Goal: Information Seeking & Learning: Learn about a topic

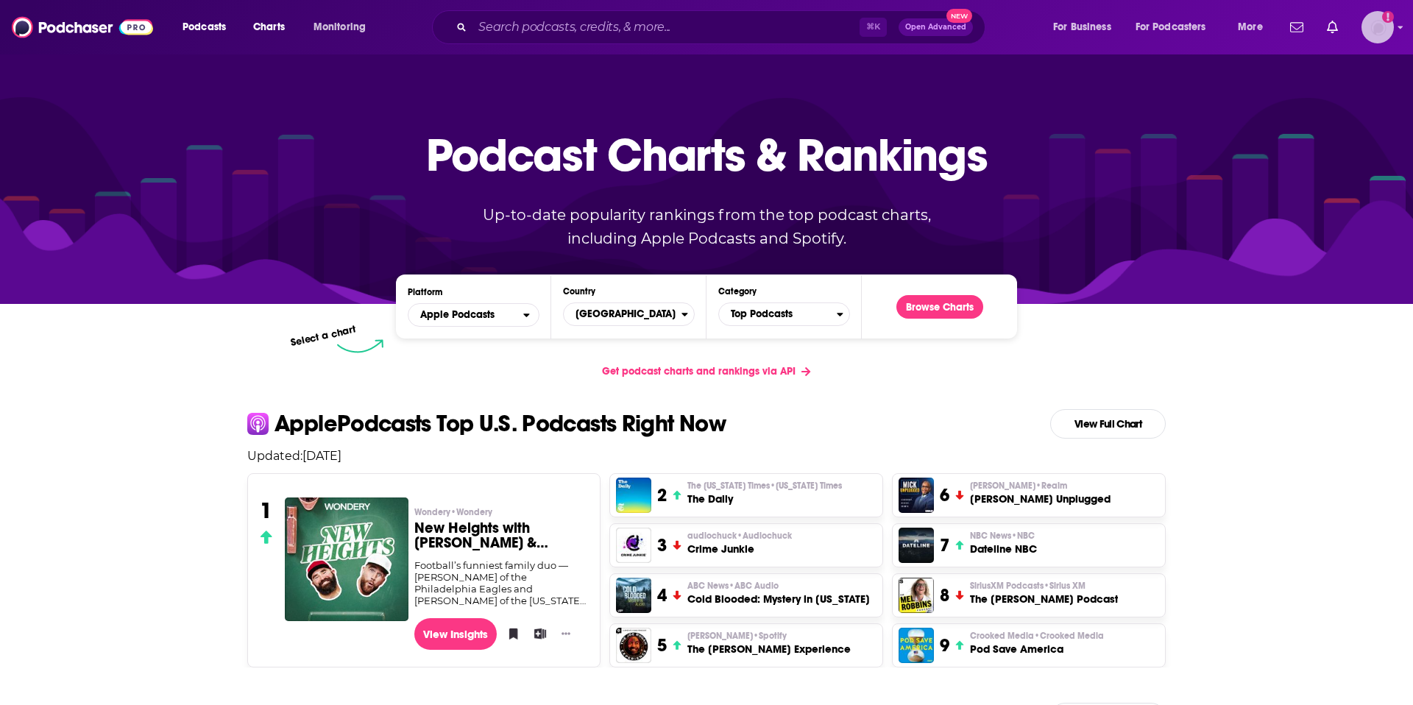
click at [1378, 30] on img "Logged in as mgalandak" at bounding box center [1377, 27] width 32 height 32
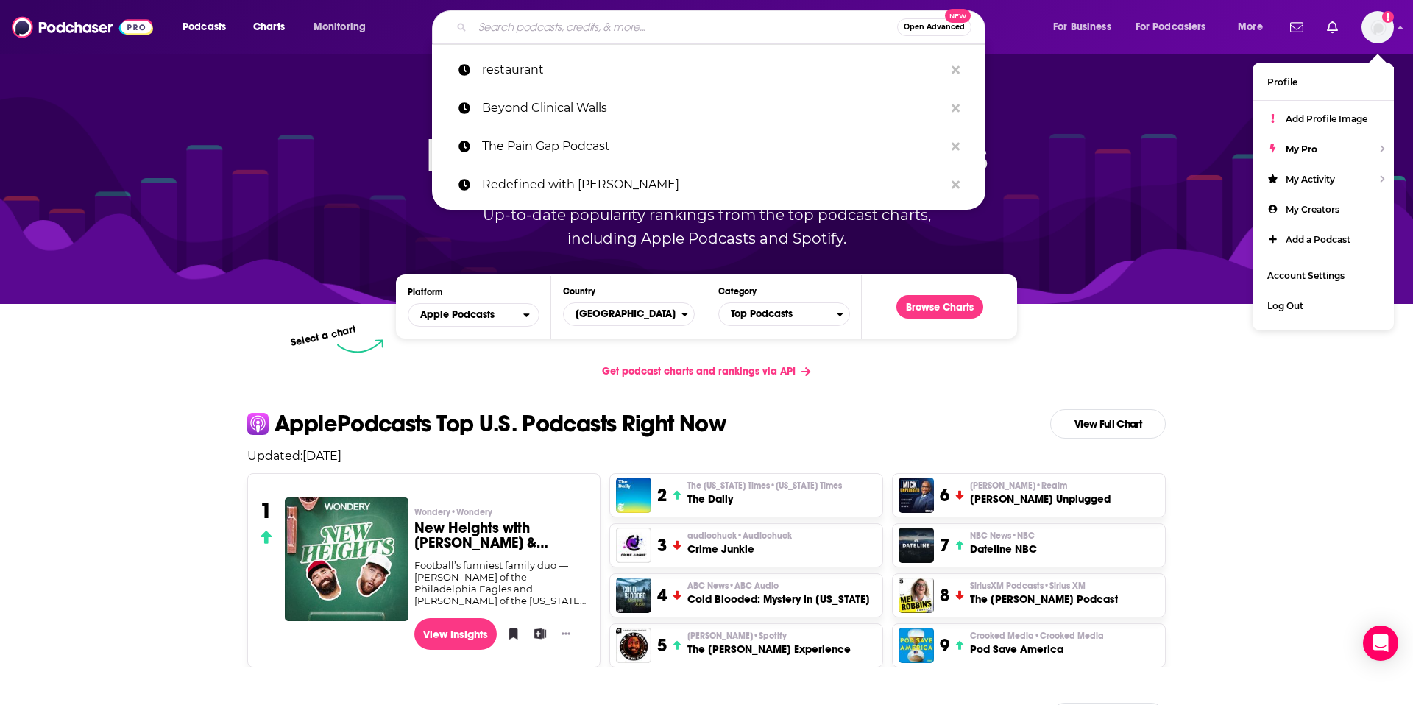
click at [563, 34] on input "Search podcasts, credits, & more..." at bounding box center [684, 27] width 425 height 24
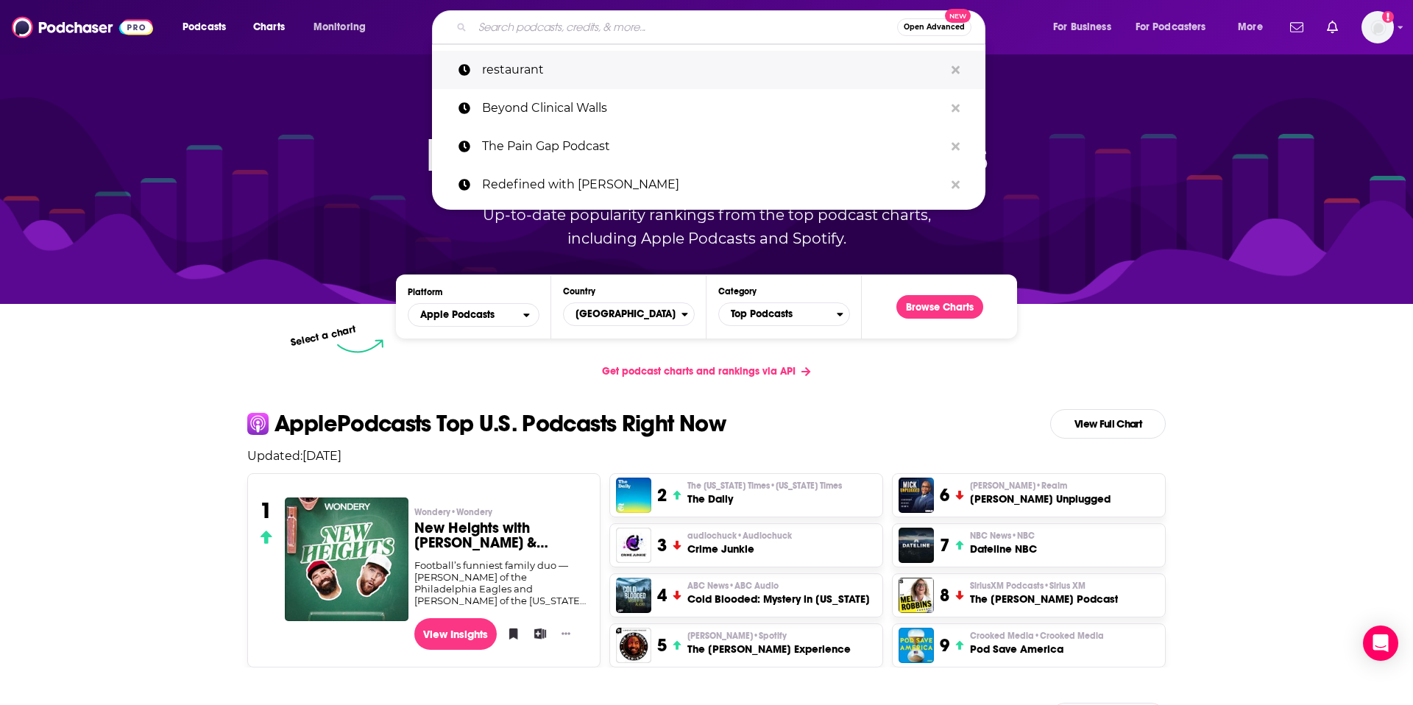
paste input "Legacy, Unscripted!,"
type input "Legacy, Unscripted!,"
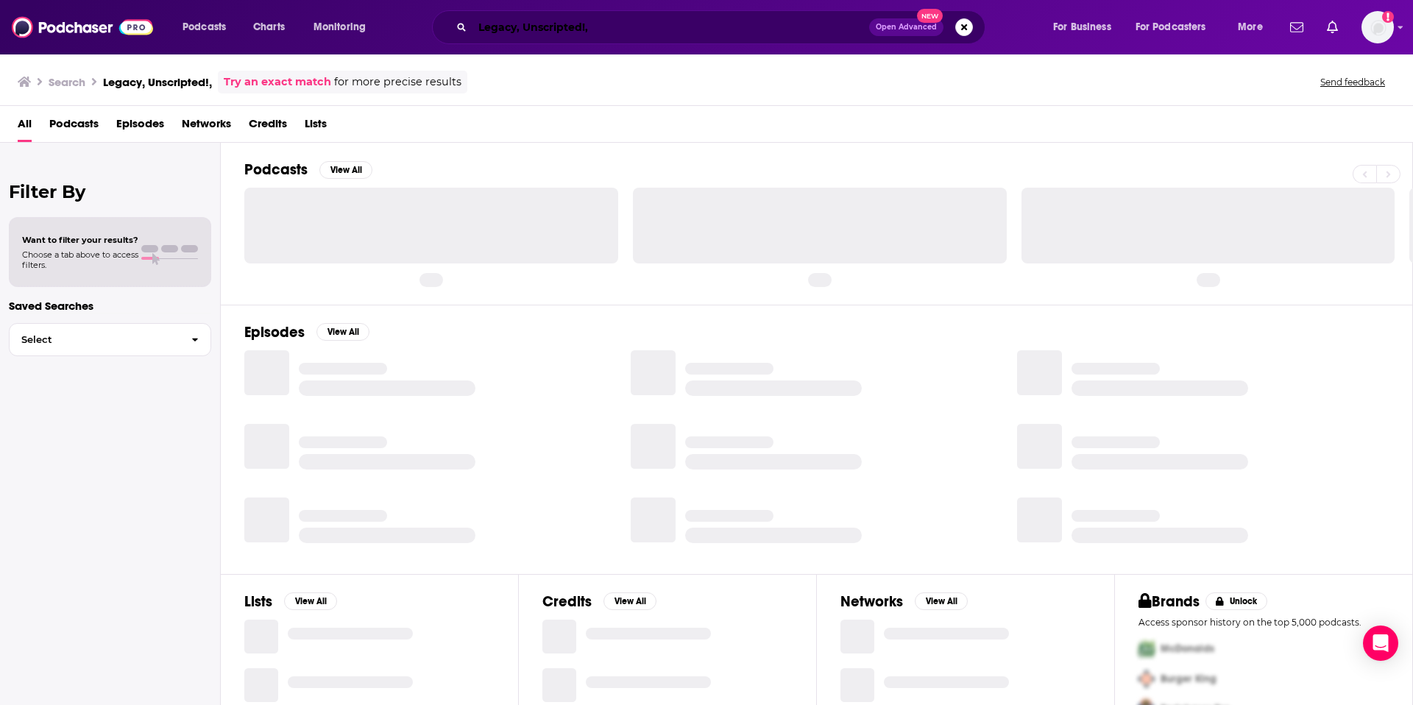
click at [640, 21] on input "Legacy, Unscripted!," at bounding box center [670, 27] width 397 height 24
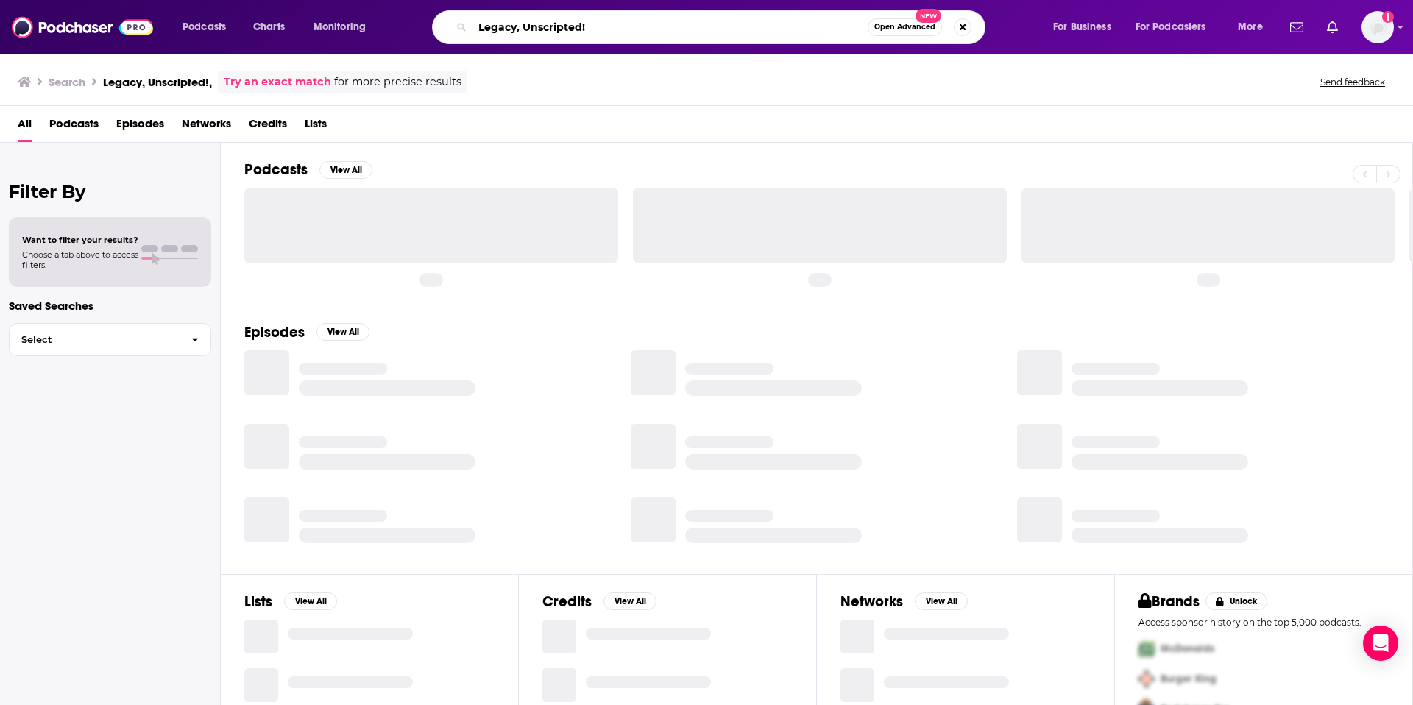
type input "Legacy, Unscripted!"
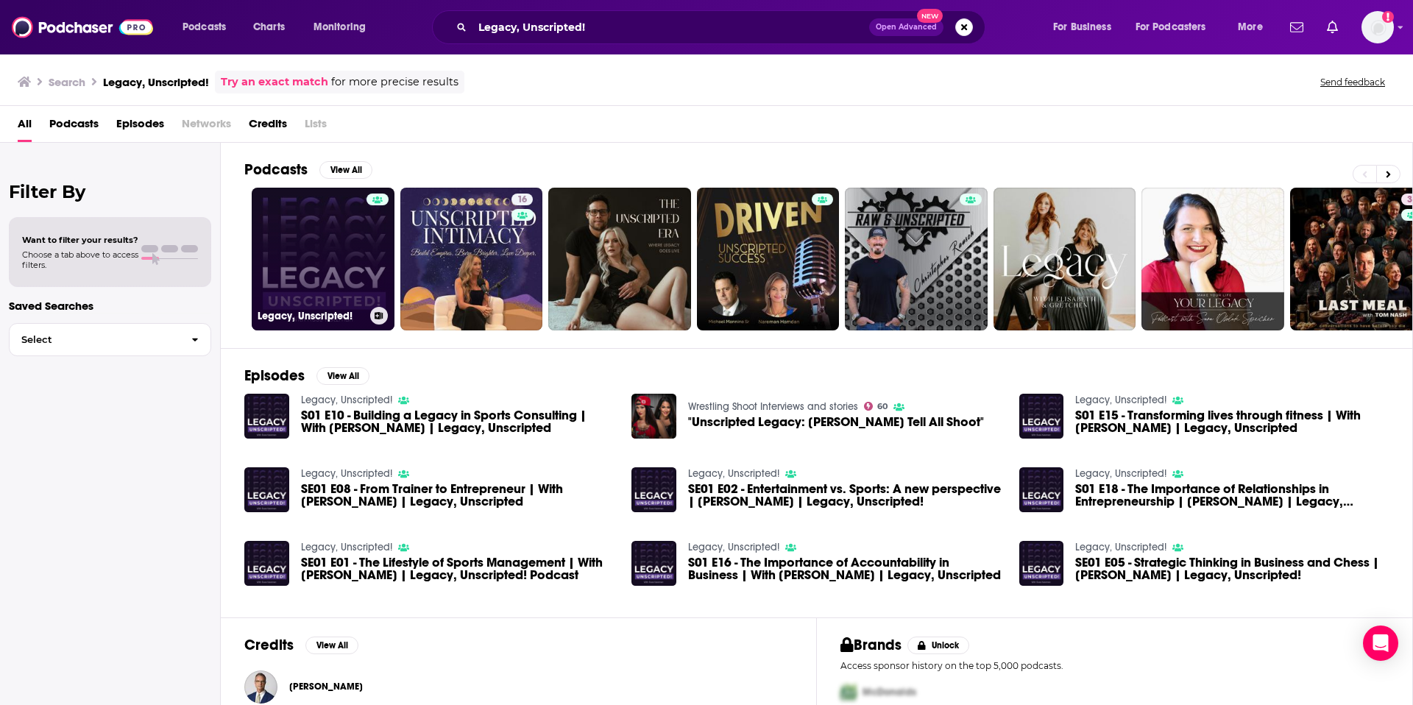
click at [292, 281] on link "Legacy, Unscripted!" at bounding box center [323, 259] width 143 height 143
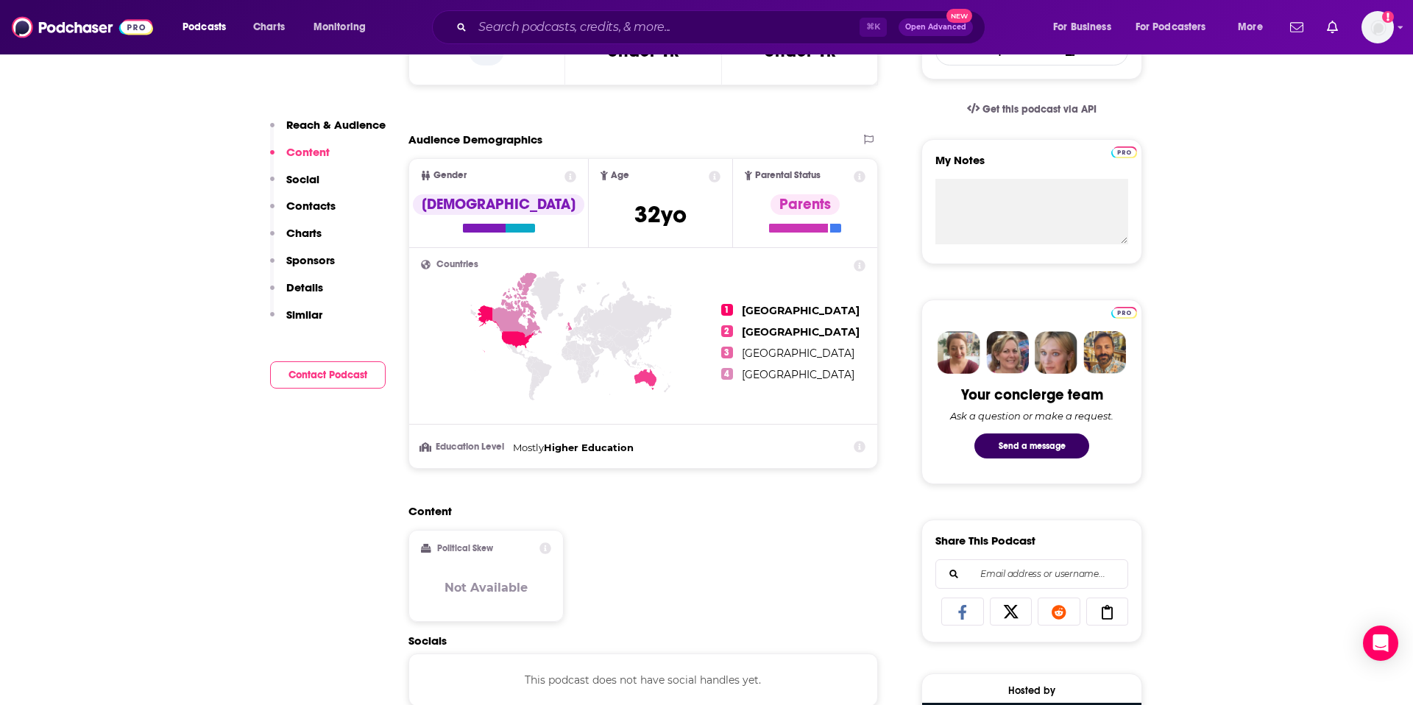
scroll to position [447, 0]
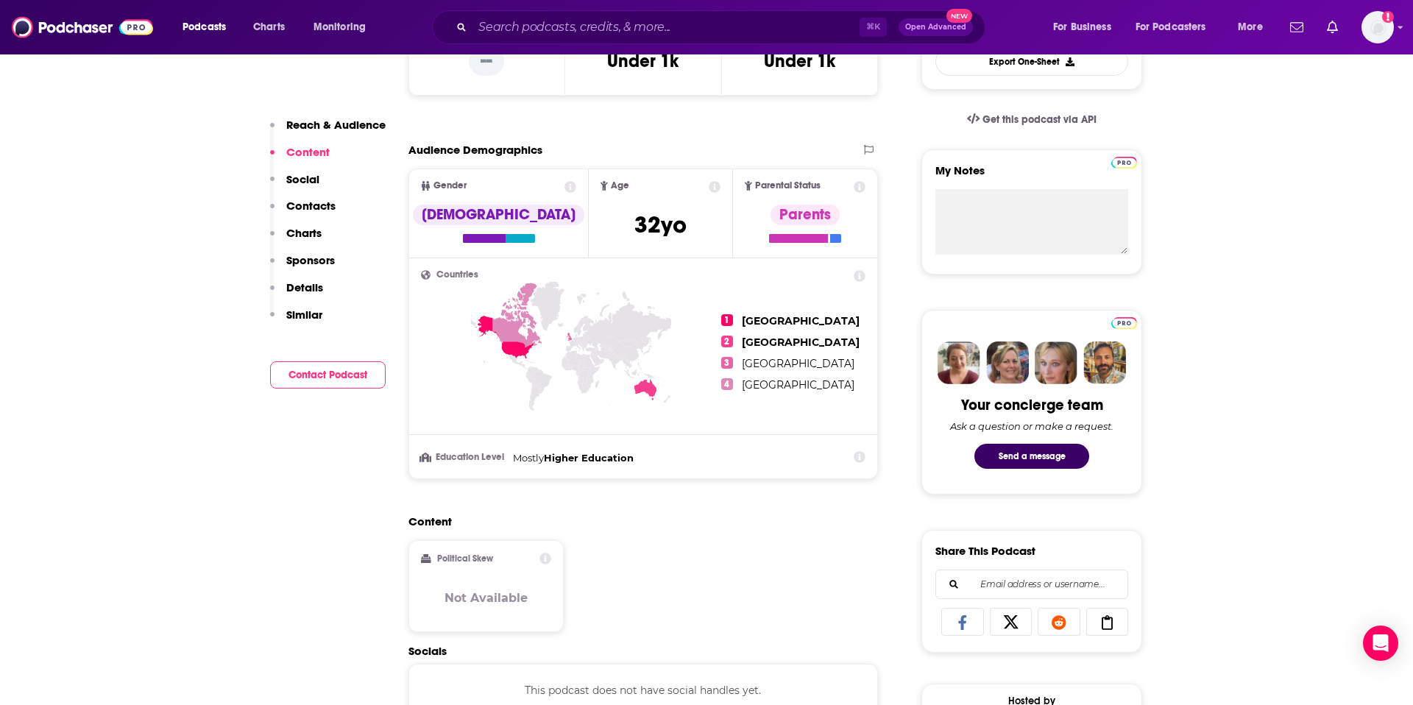
click at [339, 123] on p "Reach & Audience" at bounding box center [335, 125] width 99 height 14
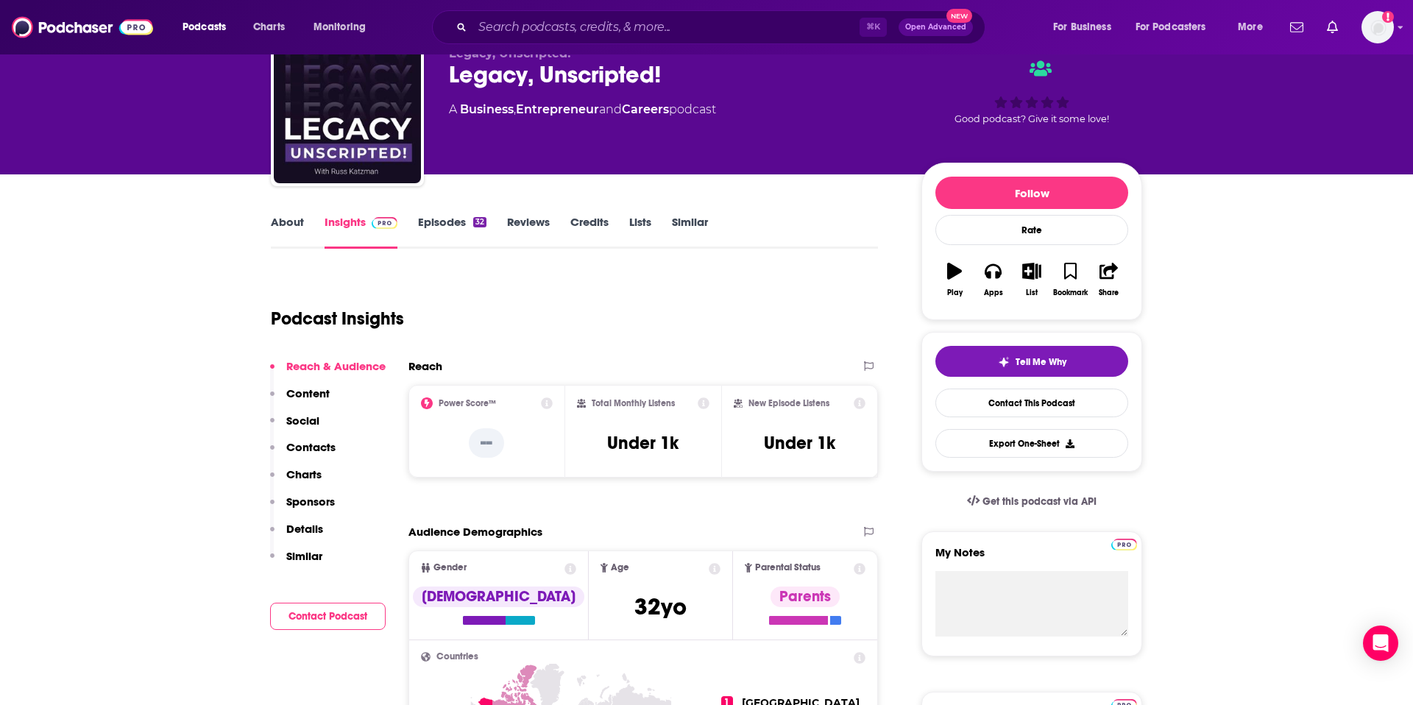
scroll to position [0, 0]
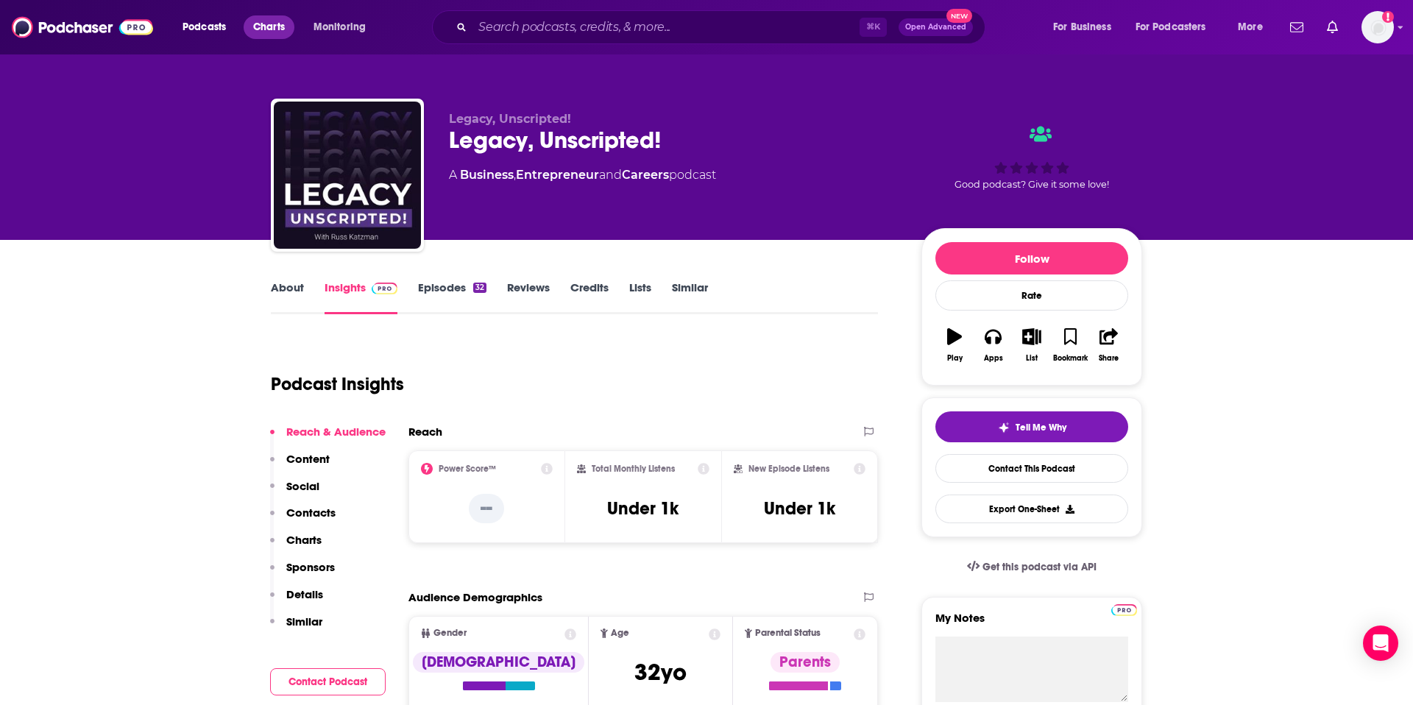
click at [266, 29] on span "Charts" at bounding box center [269, 27] width 32 height 21
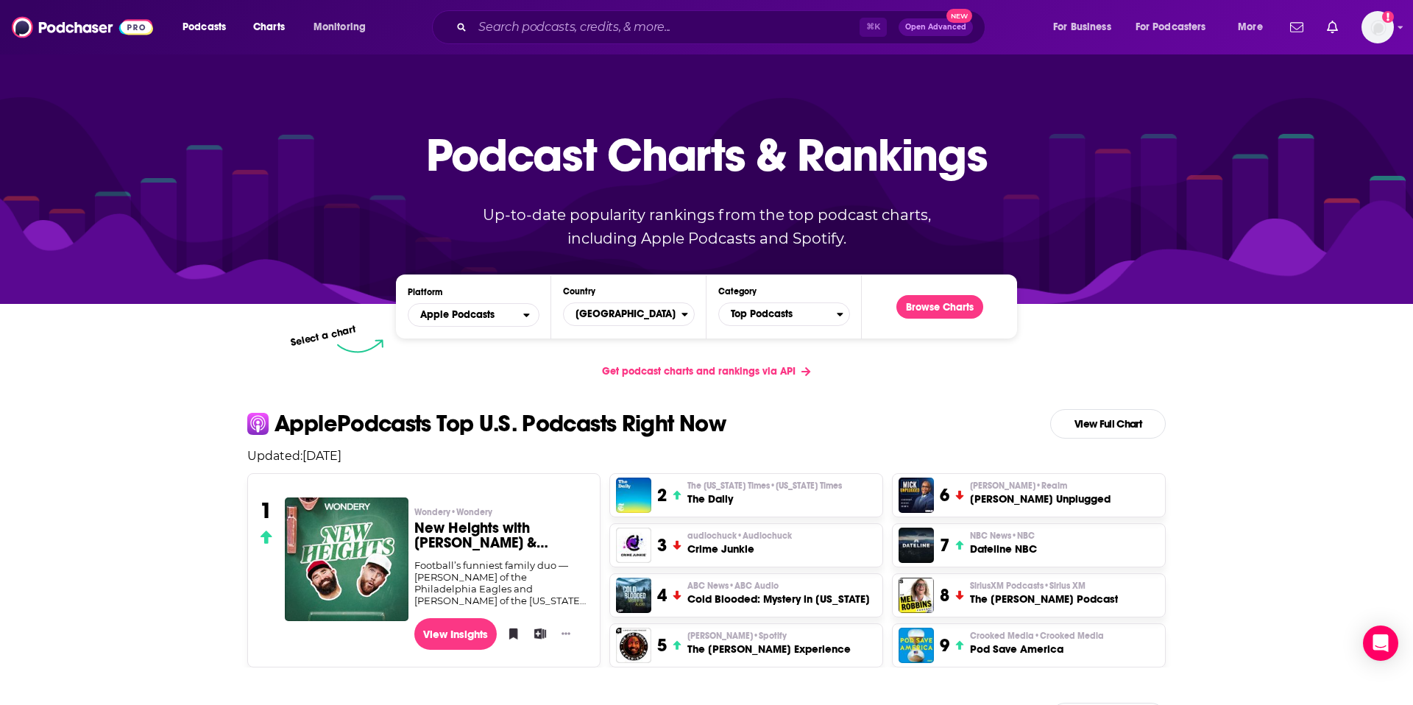
scroll to position [340, 0]
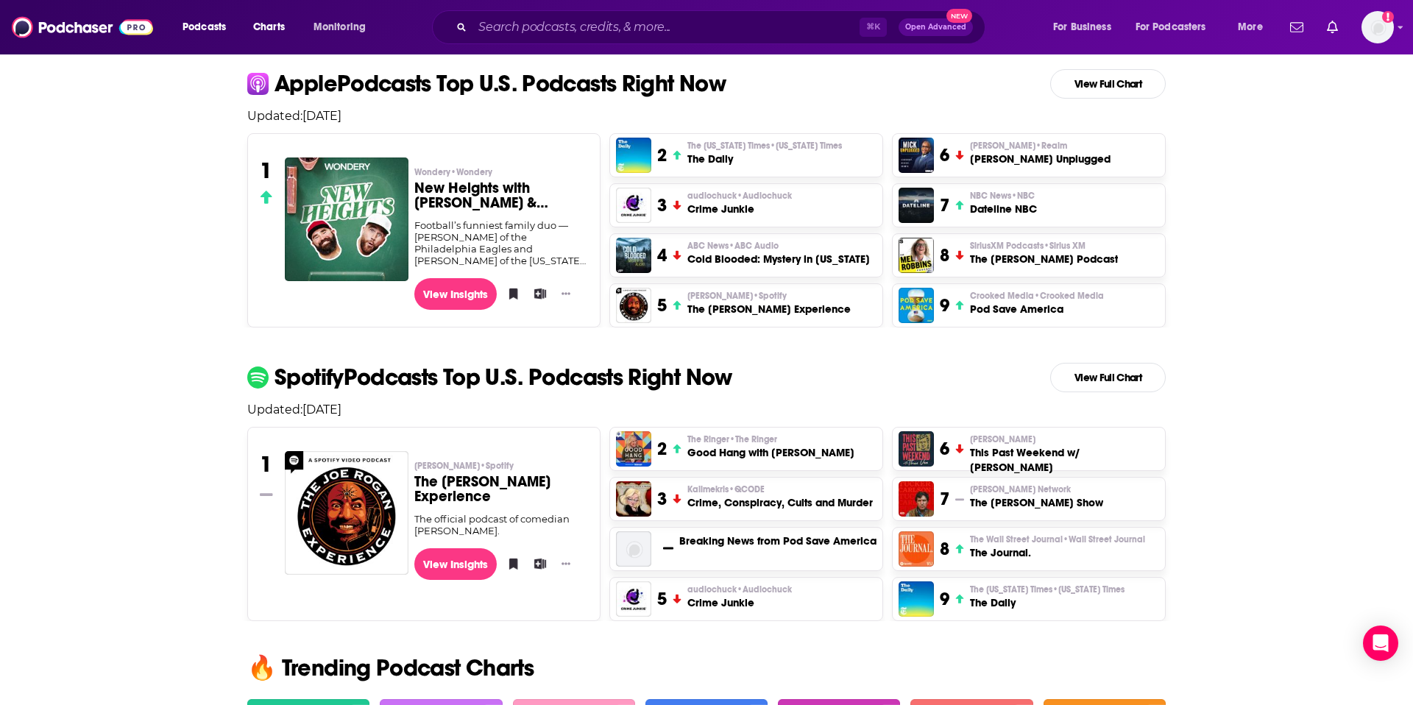
click at [476, 475] on h3 "The [PERSON_NAME] Experience" at bounding box center [501, 489] width 174 height 29
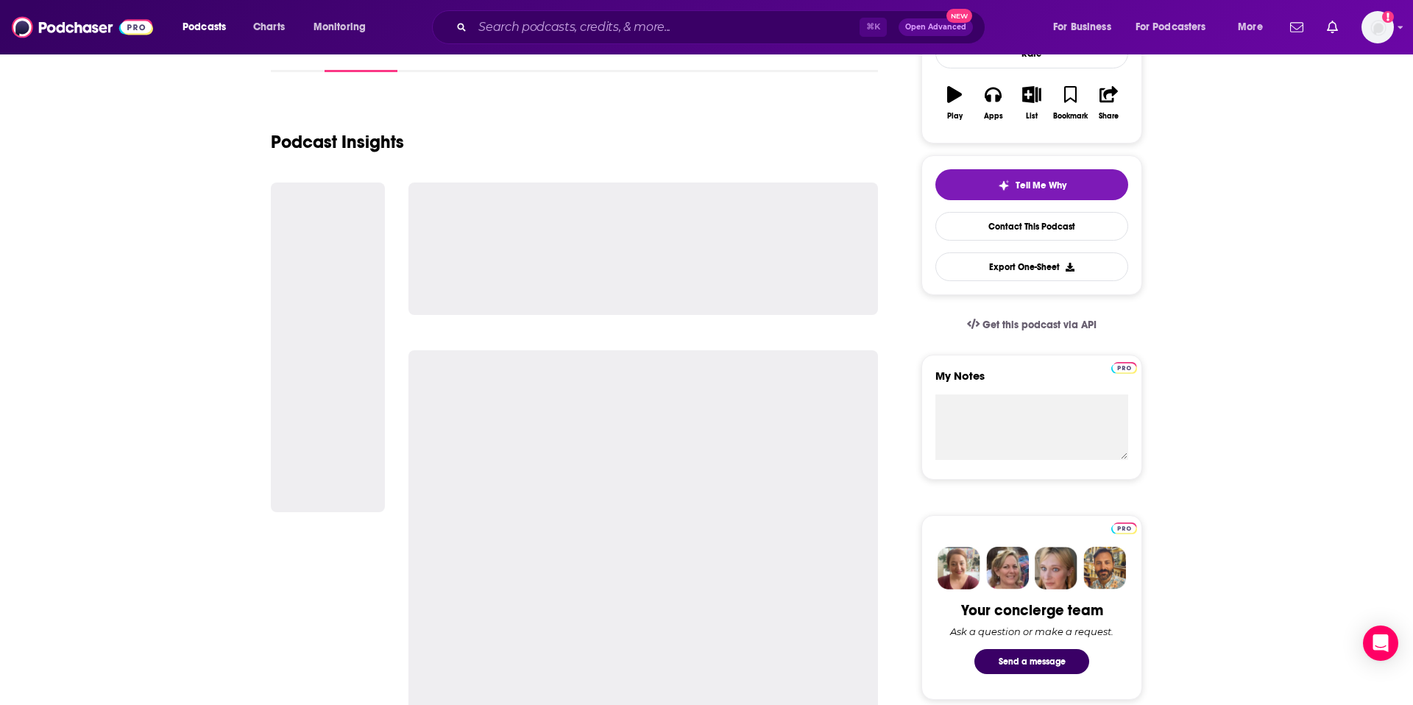
scroll to position [253, 0]
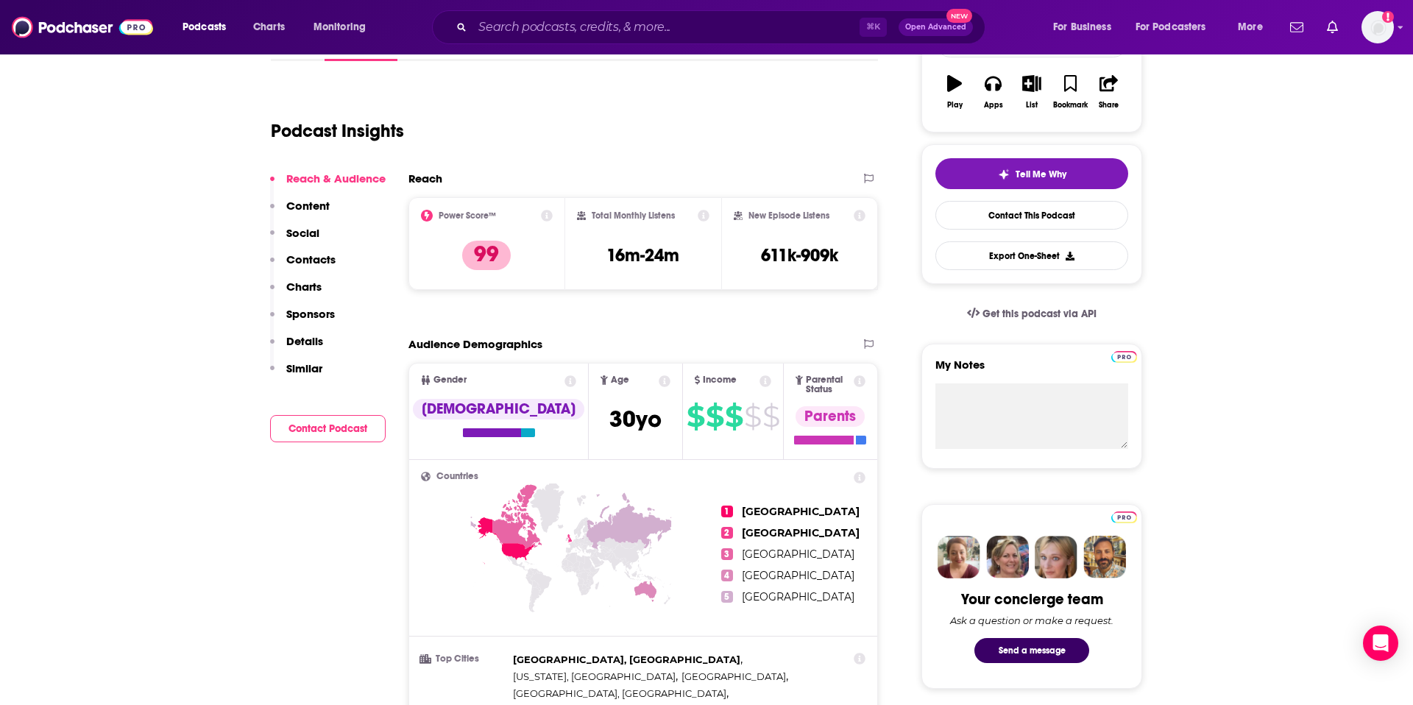
click at [706, 216] on icon at bounding box center [704, 216] width 12 height 12
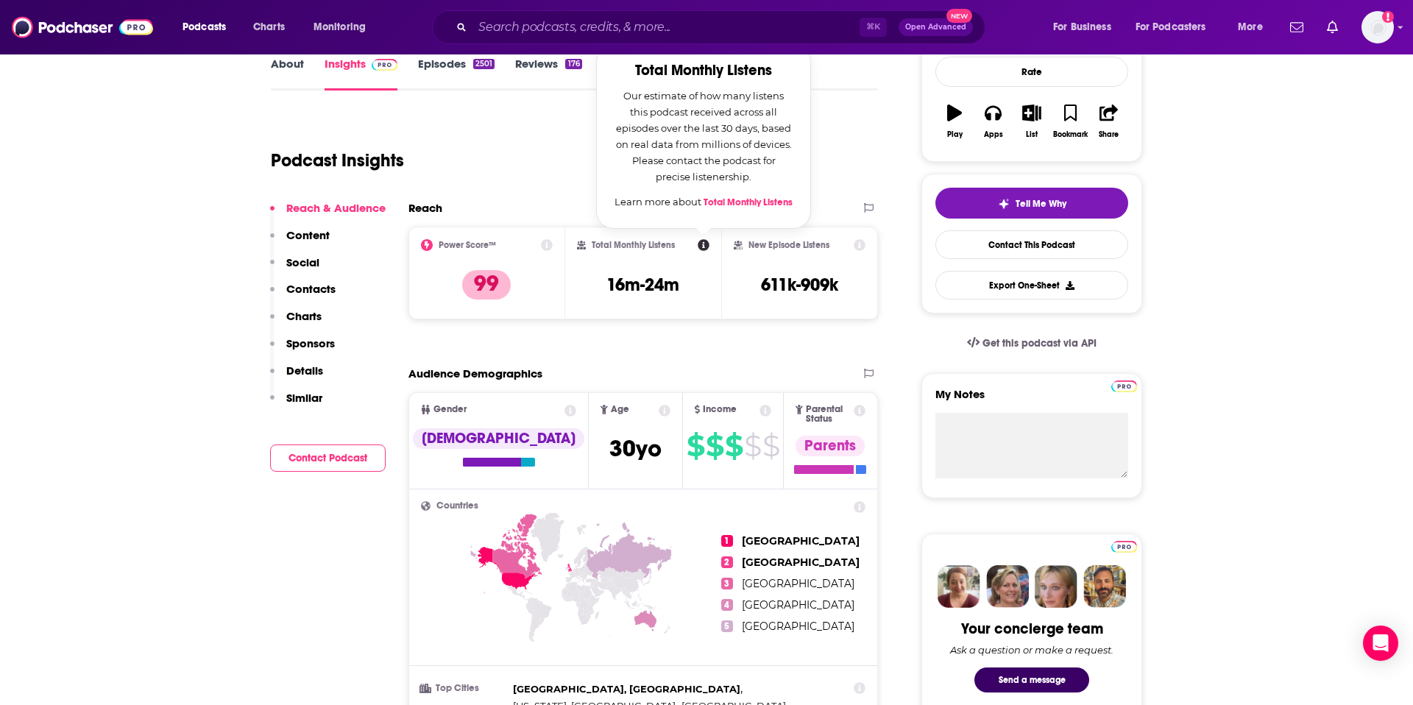
scroll to position [222, 0]
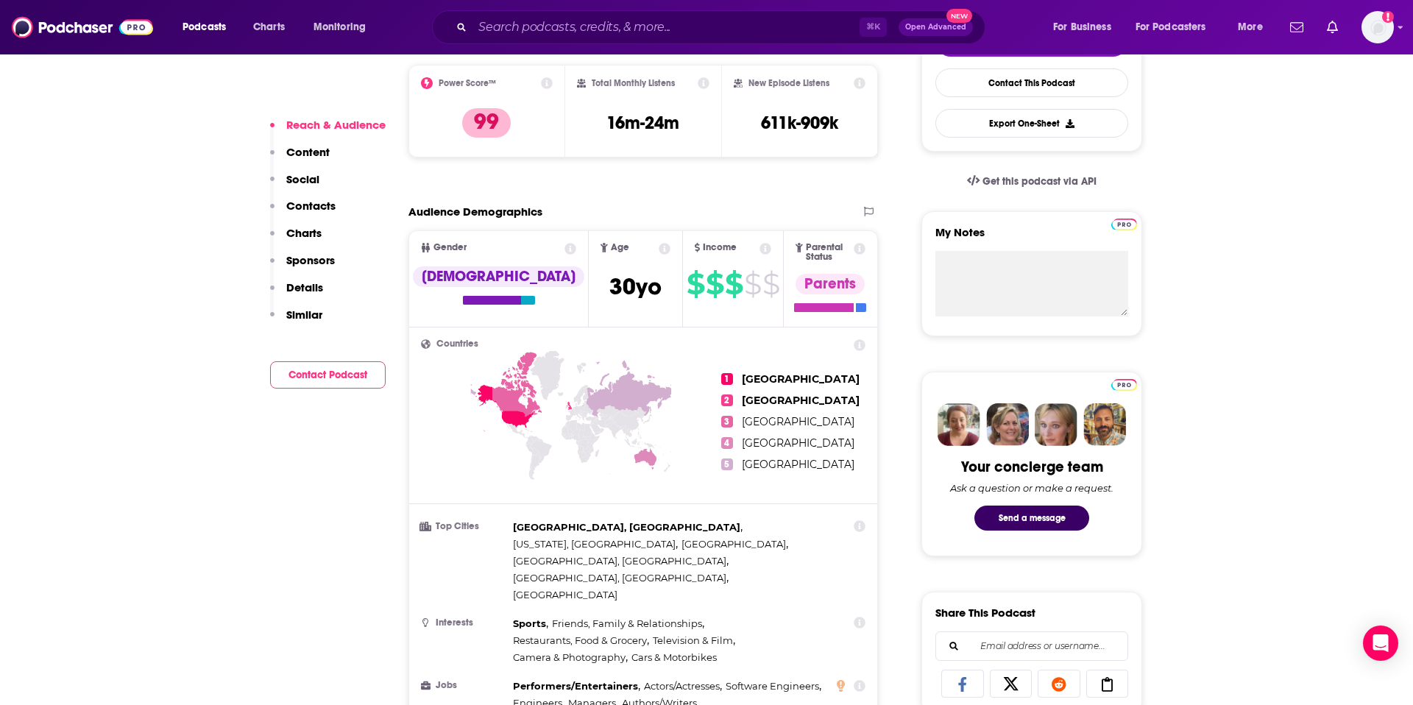
scroll to position [468, 0]
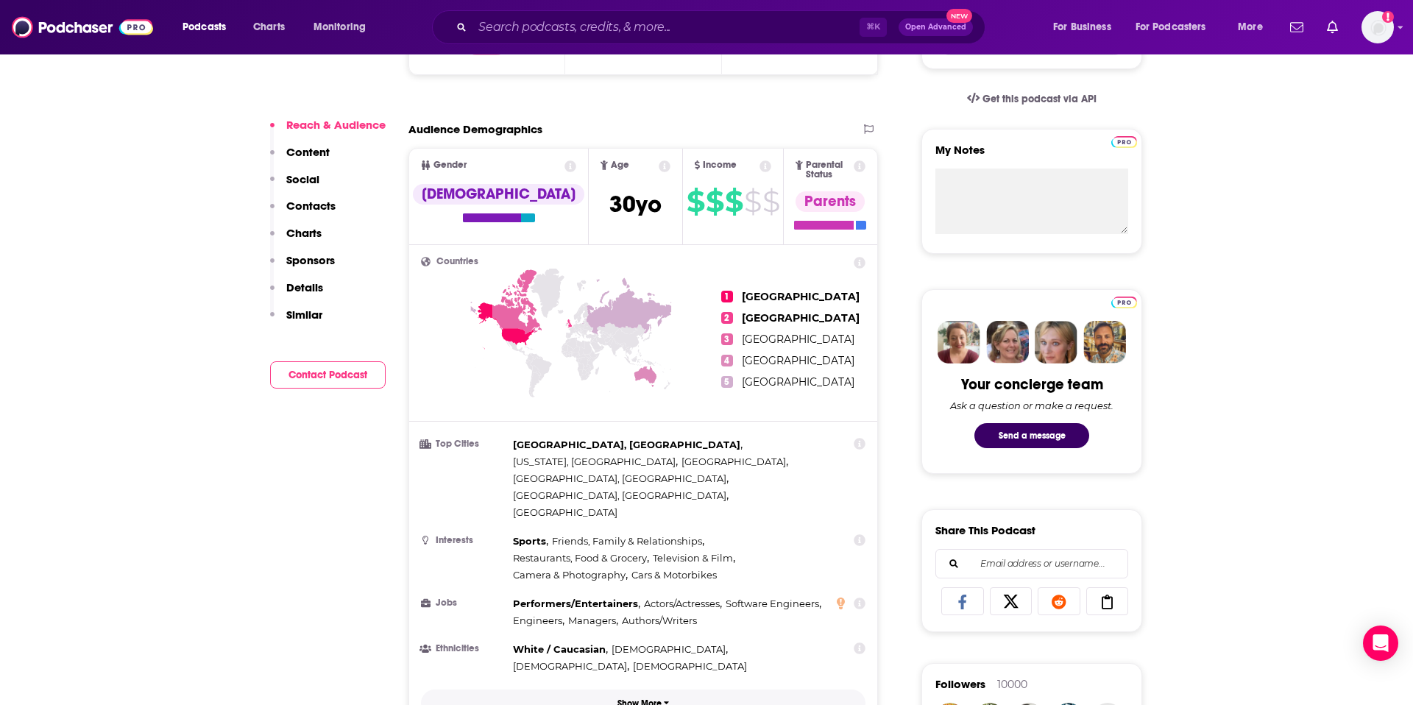
click at [643, 698] on p "Show More" at bounding box center [639, 703] width 44 height 10
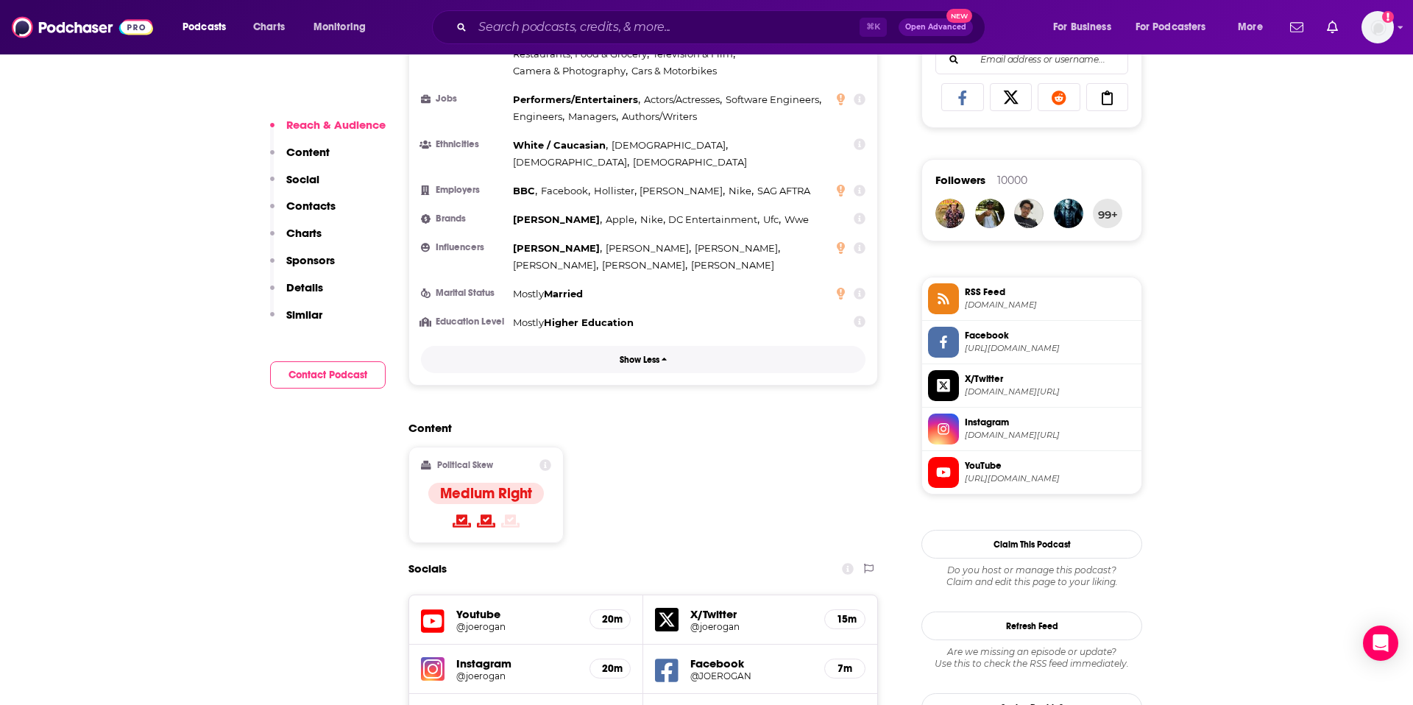
scroll to position [1003, 0]
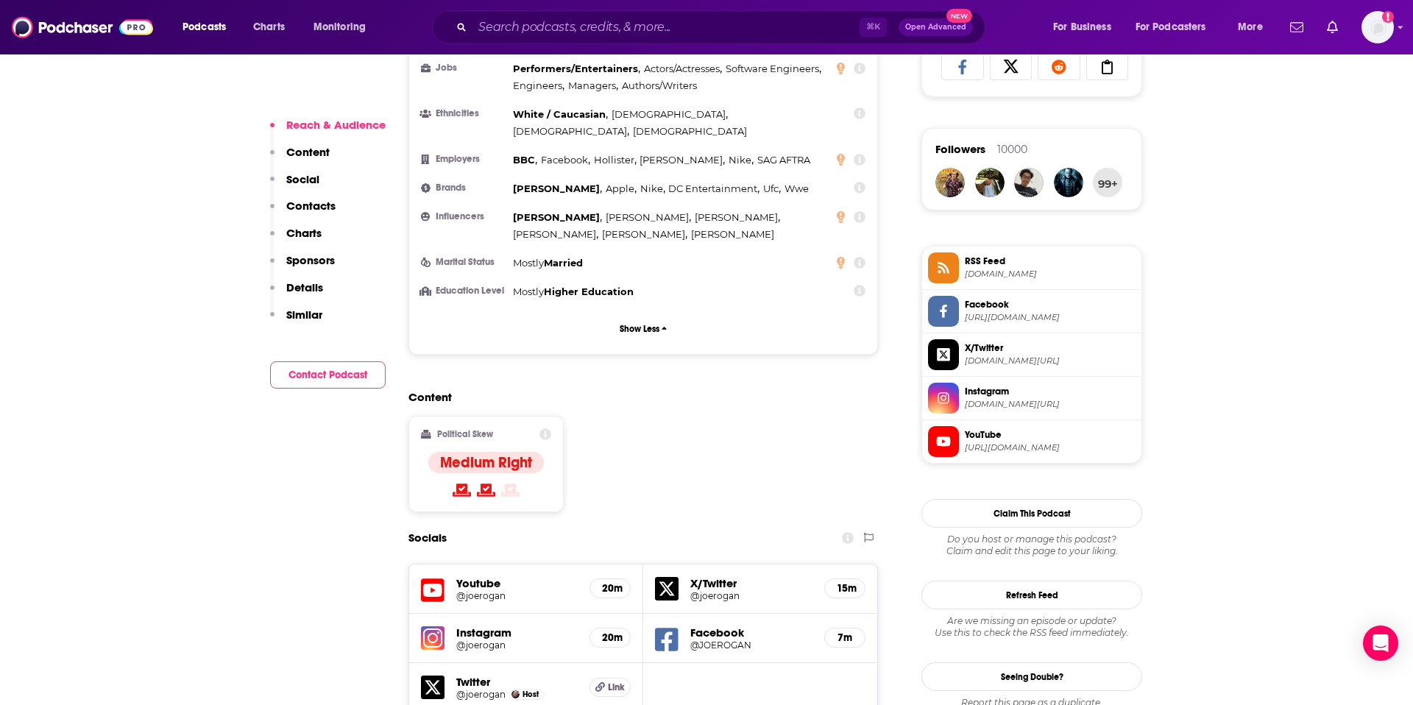
click at [640, 400] on div "Content Political Skew Medium Right" at bounding box center [643, 457] width 470 height 134
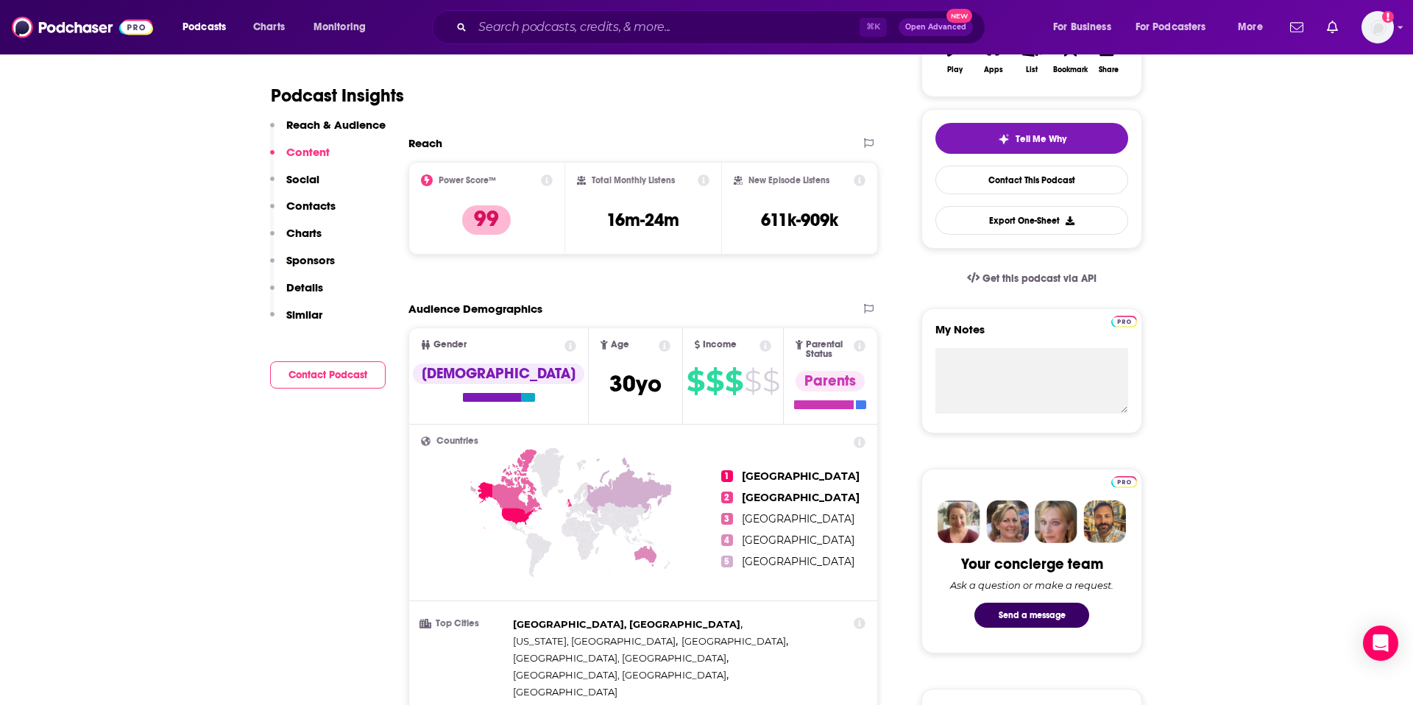
scroll to position [289, 0]
click at [545, 180] on icon at bounding box center [547, 180] width 12 height 12
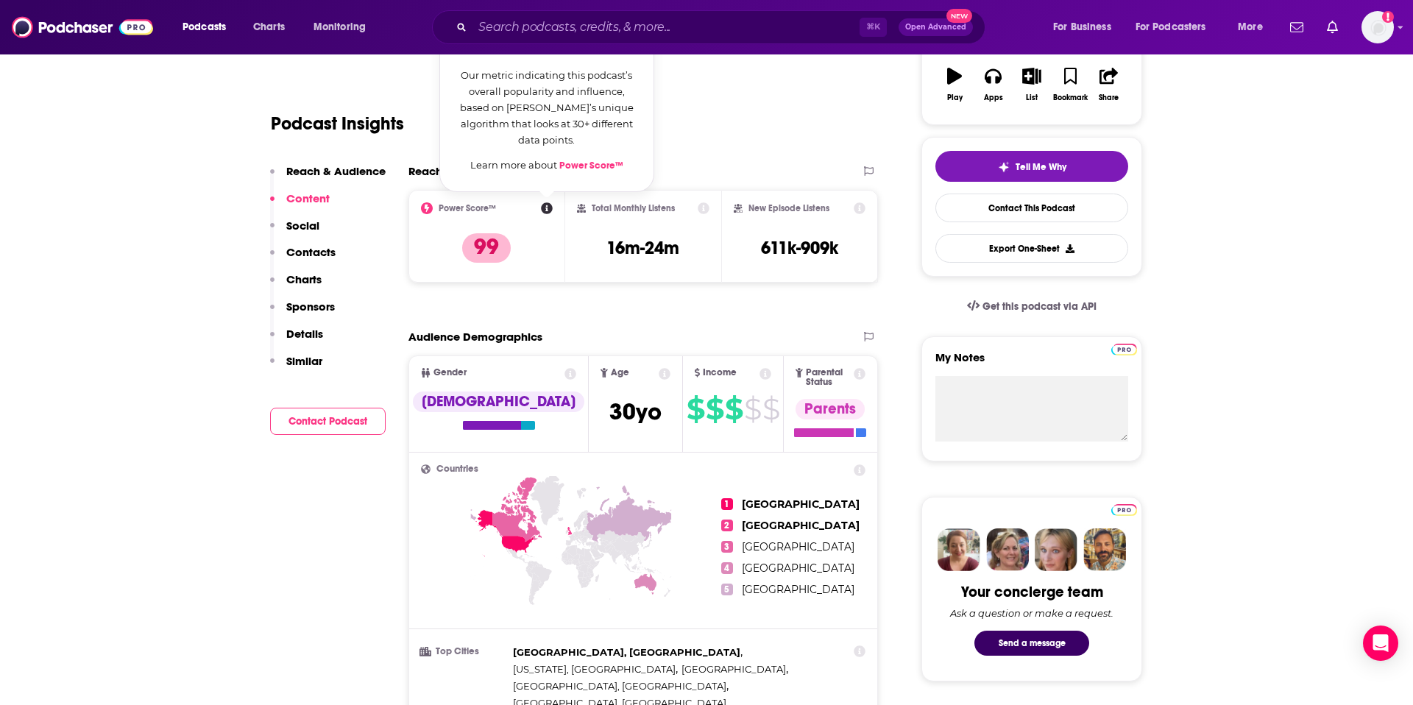
scroll to position [242, 0]
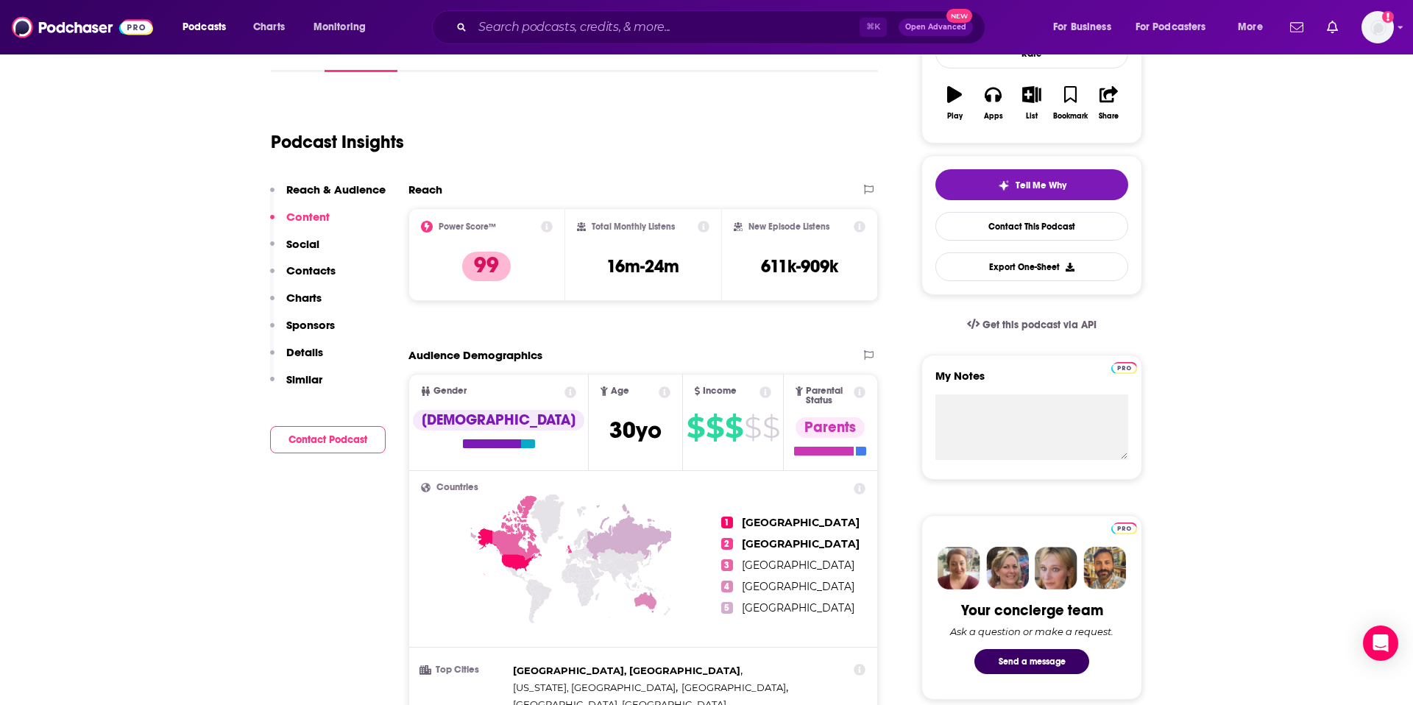
click at [564, 393] on icon at bounding box center [570, 392] width 12 height 12
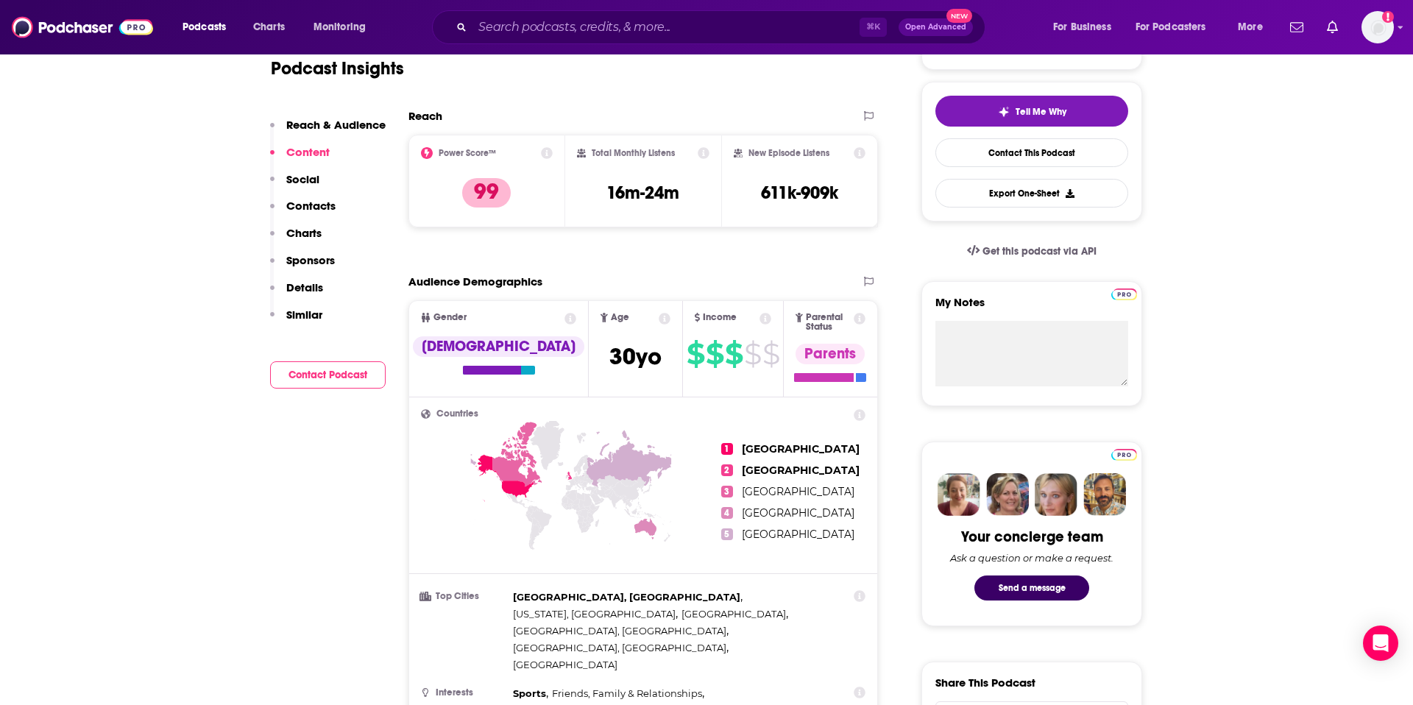
scroll to position [0, 0]
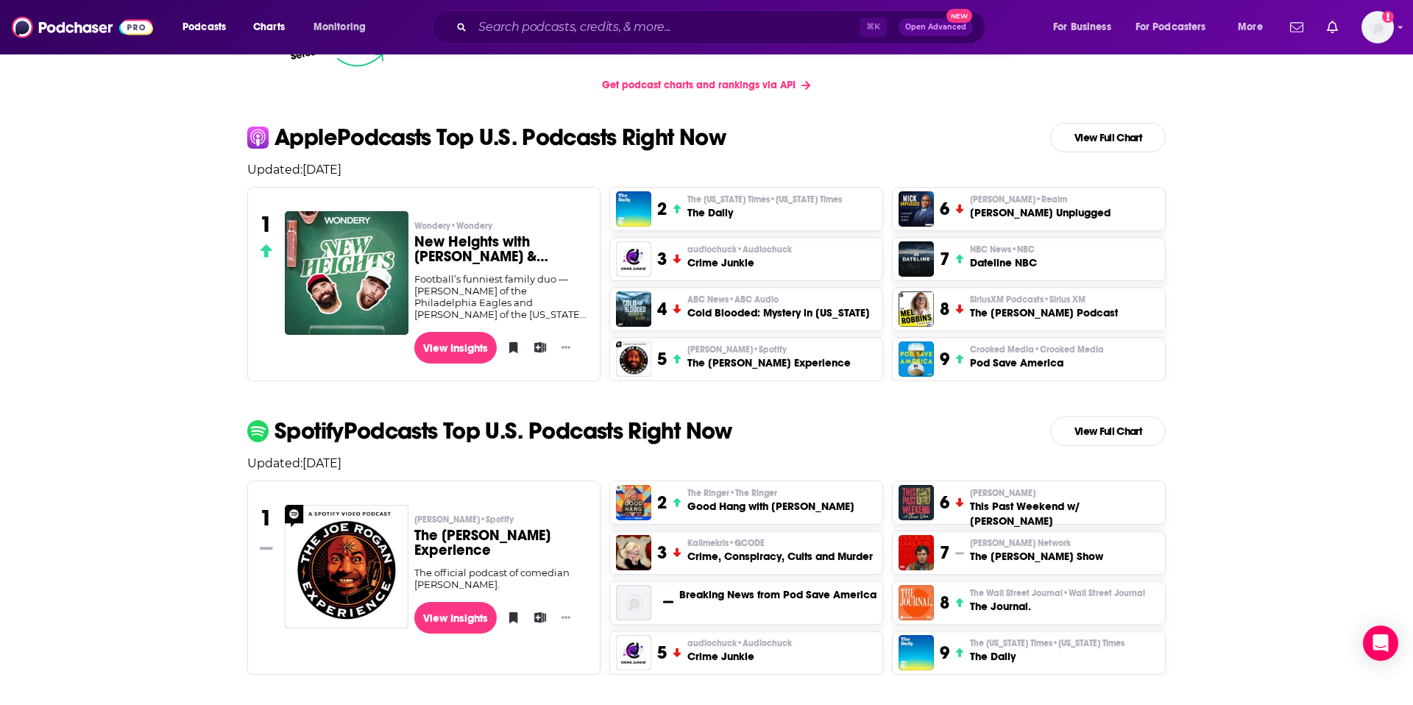
scroll to position [353, 0]
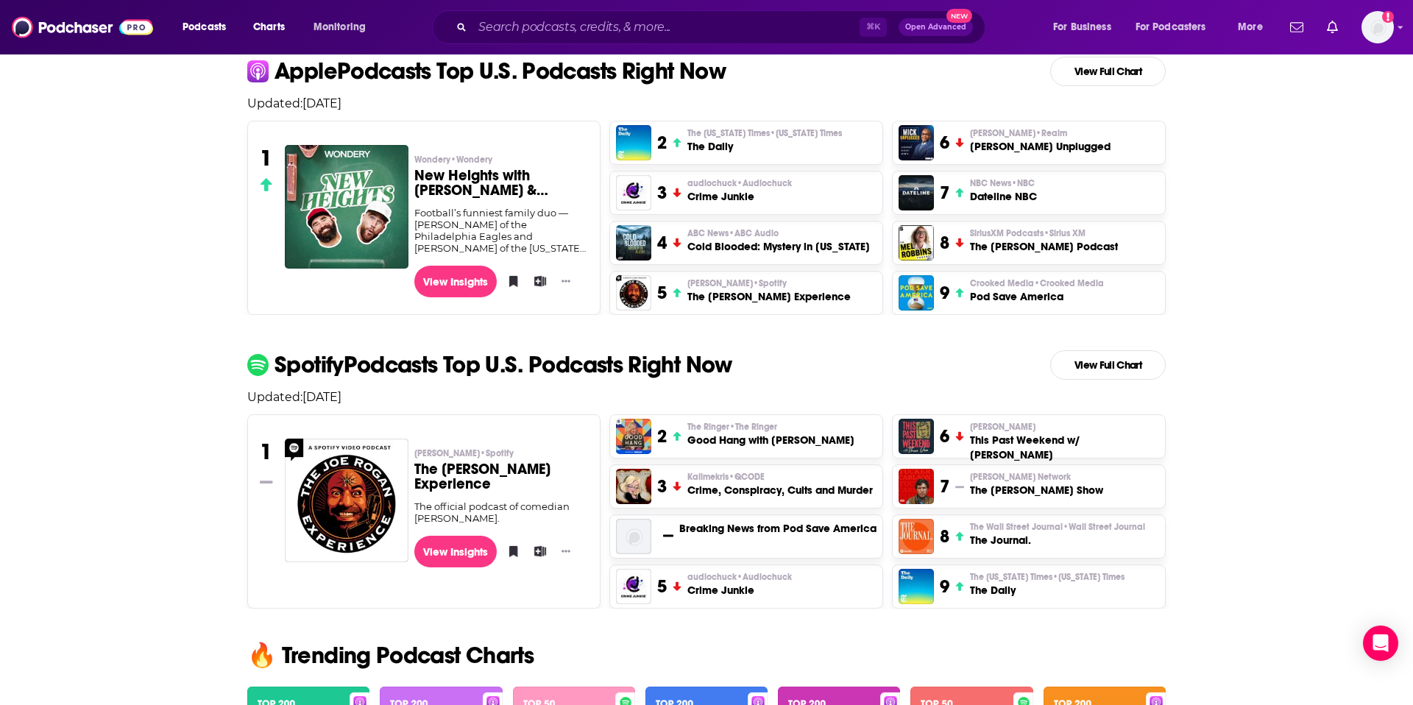
click at [1028, 431] on p "[PERSON_NAME]" at bounding box center [1064, 427] width 189 height 12
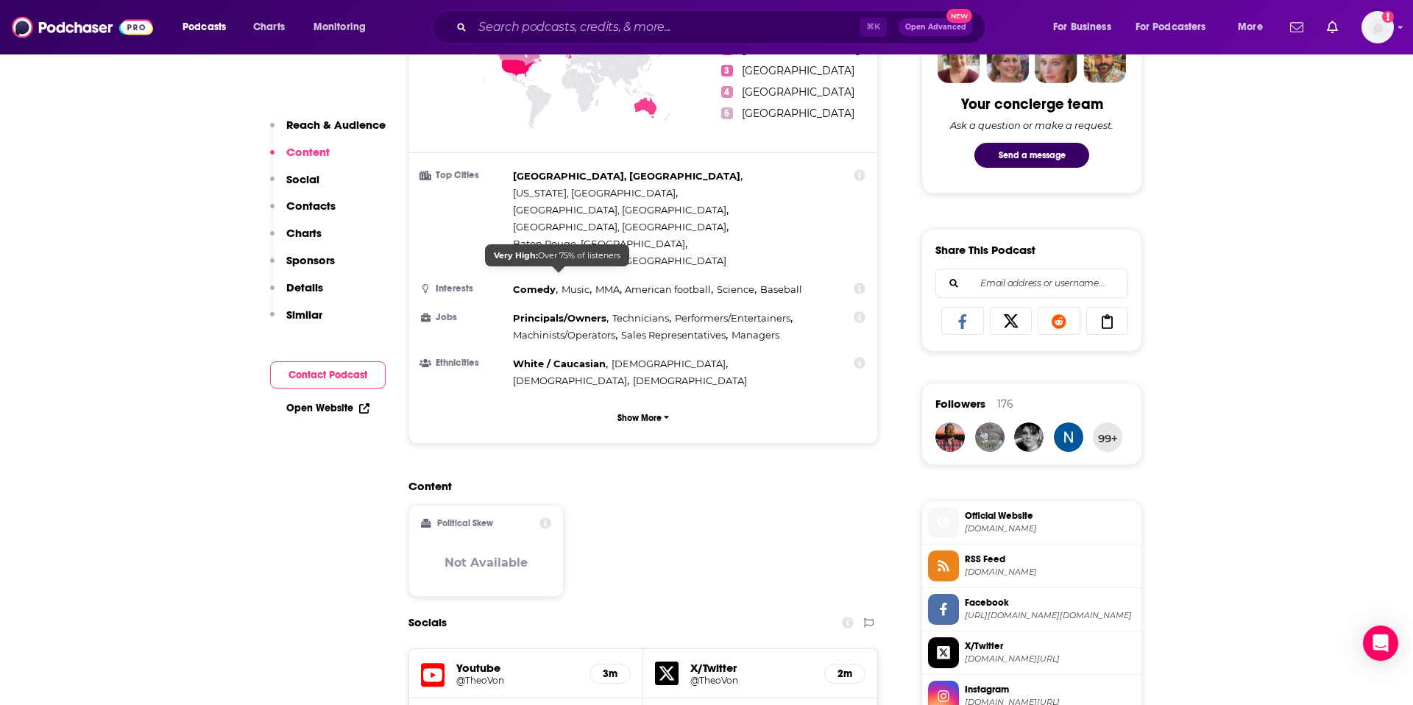
scroll to position [740, 0]
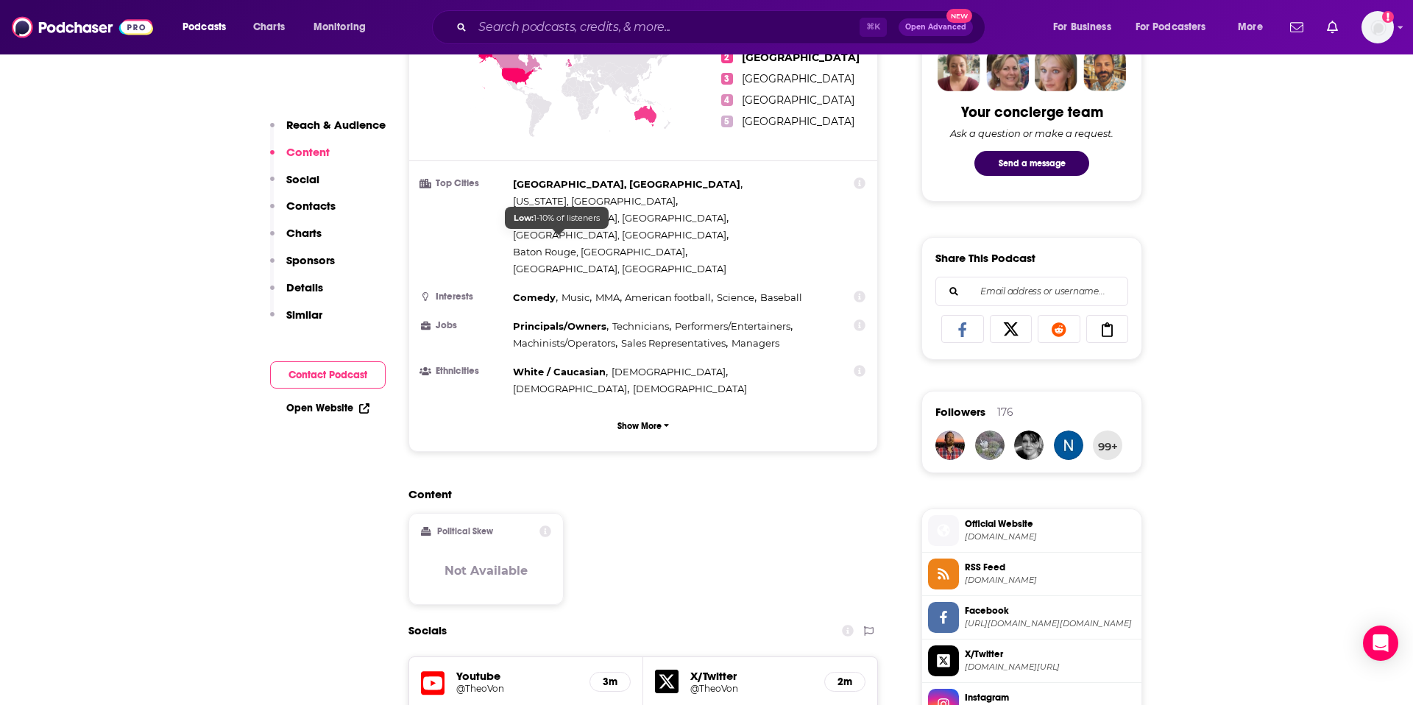
click at [539, 320] on span "Principals/Owners" at bounding box center [559, 326] width 93 height 12
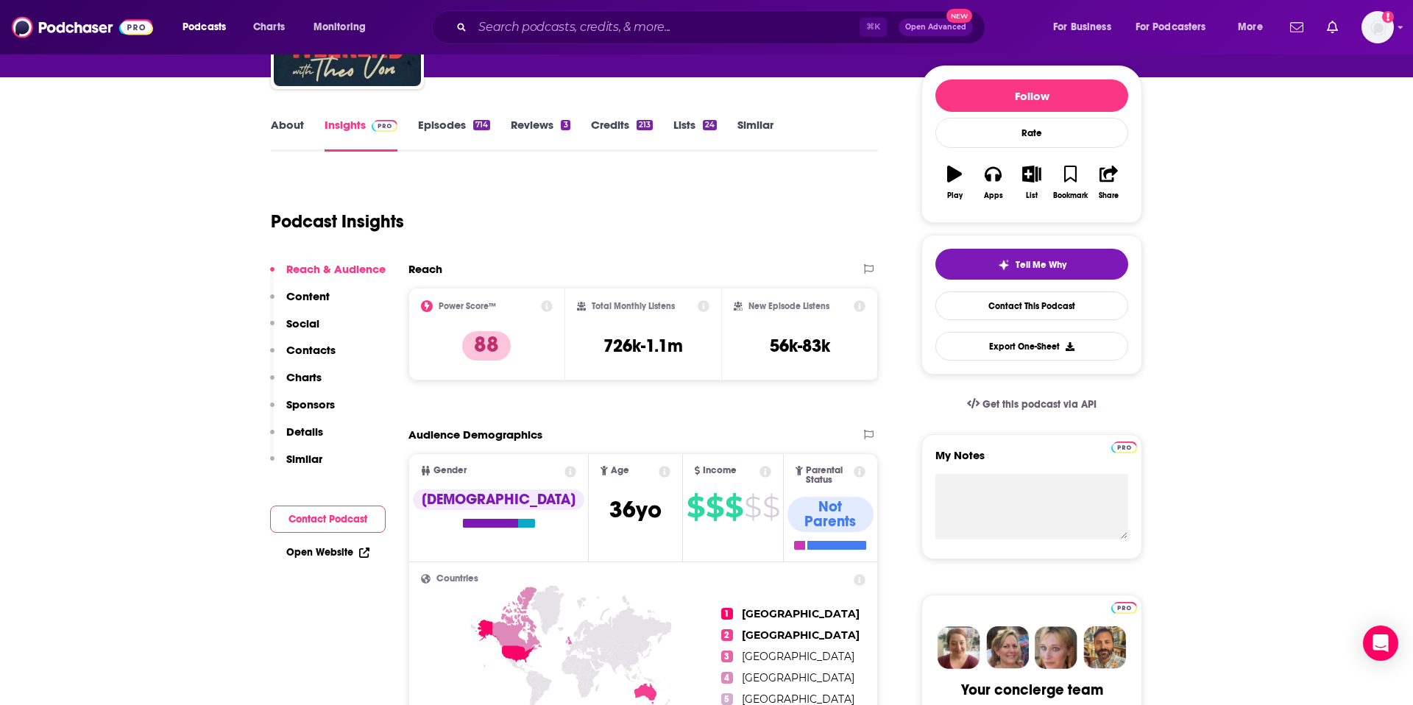
scroll to position [0, 0]
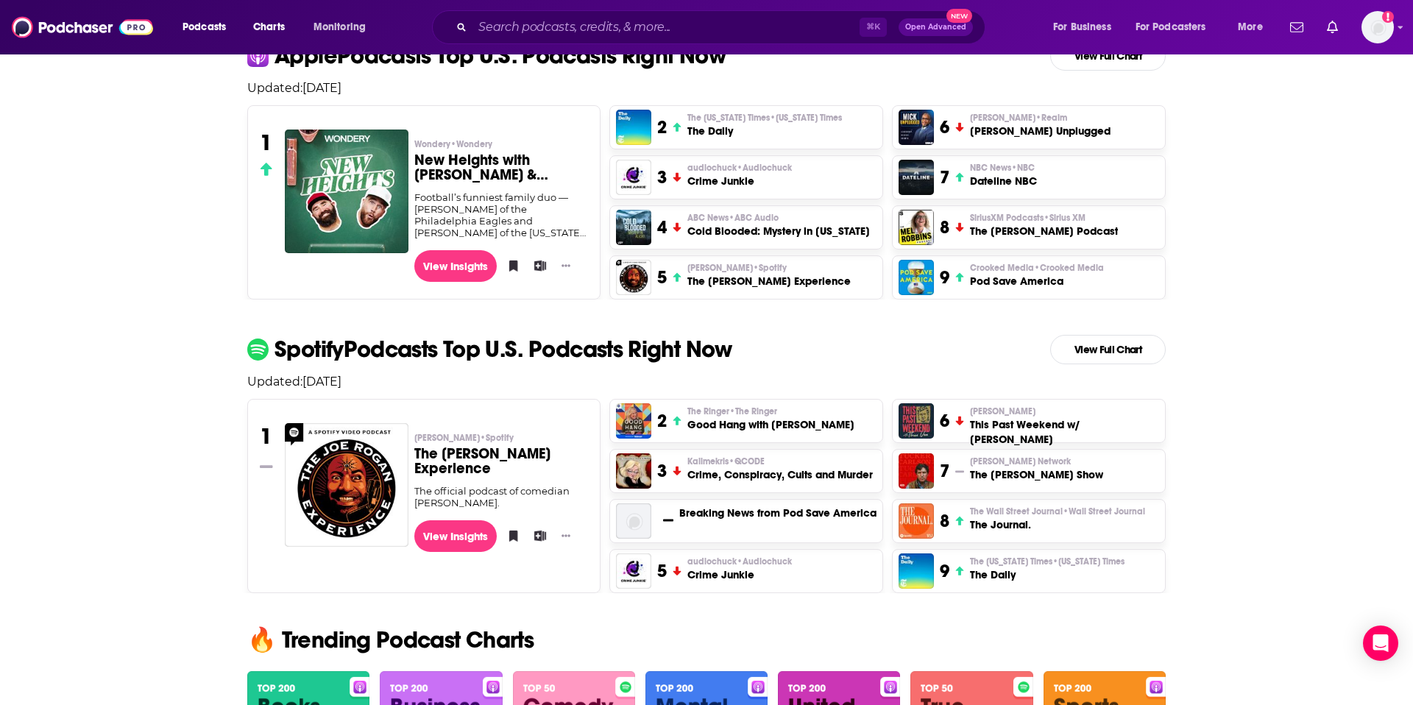
scroll to position [402, 0]
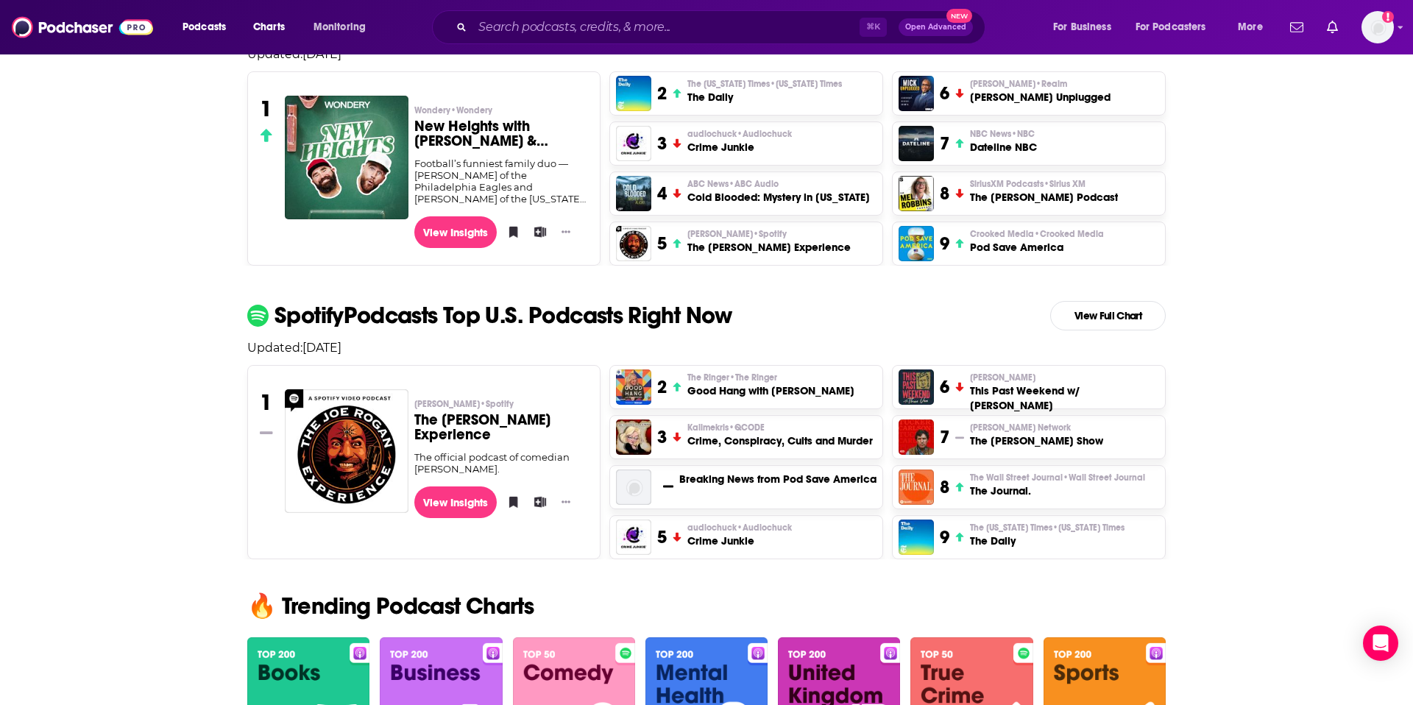
click at [761, 389] on h3 "Good Hang with [PERSON_NAME]" at bounding box center [770, 390] width 167 height 15
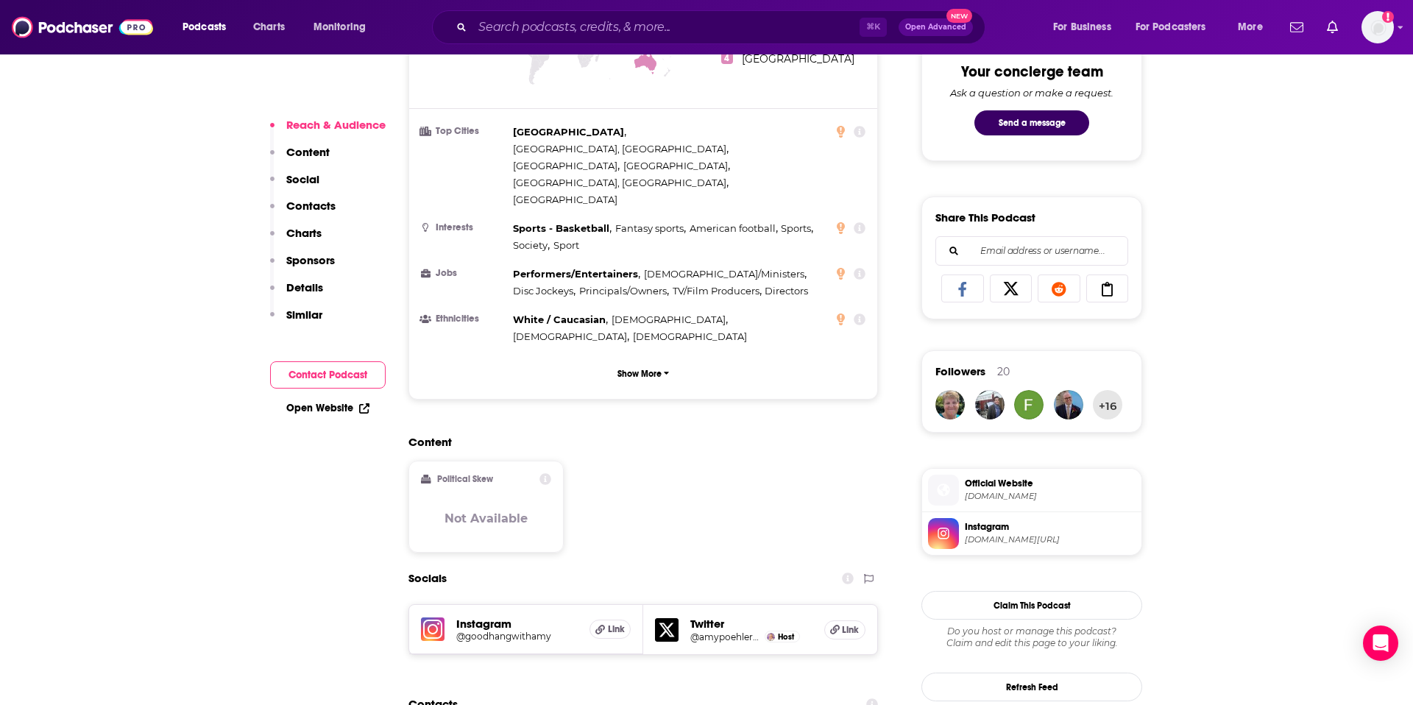
scroll to position [787, 0]
